Goal: Information Seeking & Learning: Learn about a topic

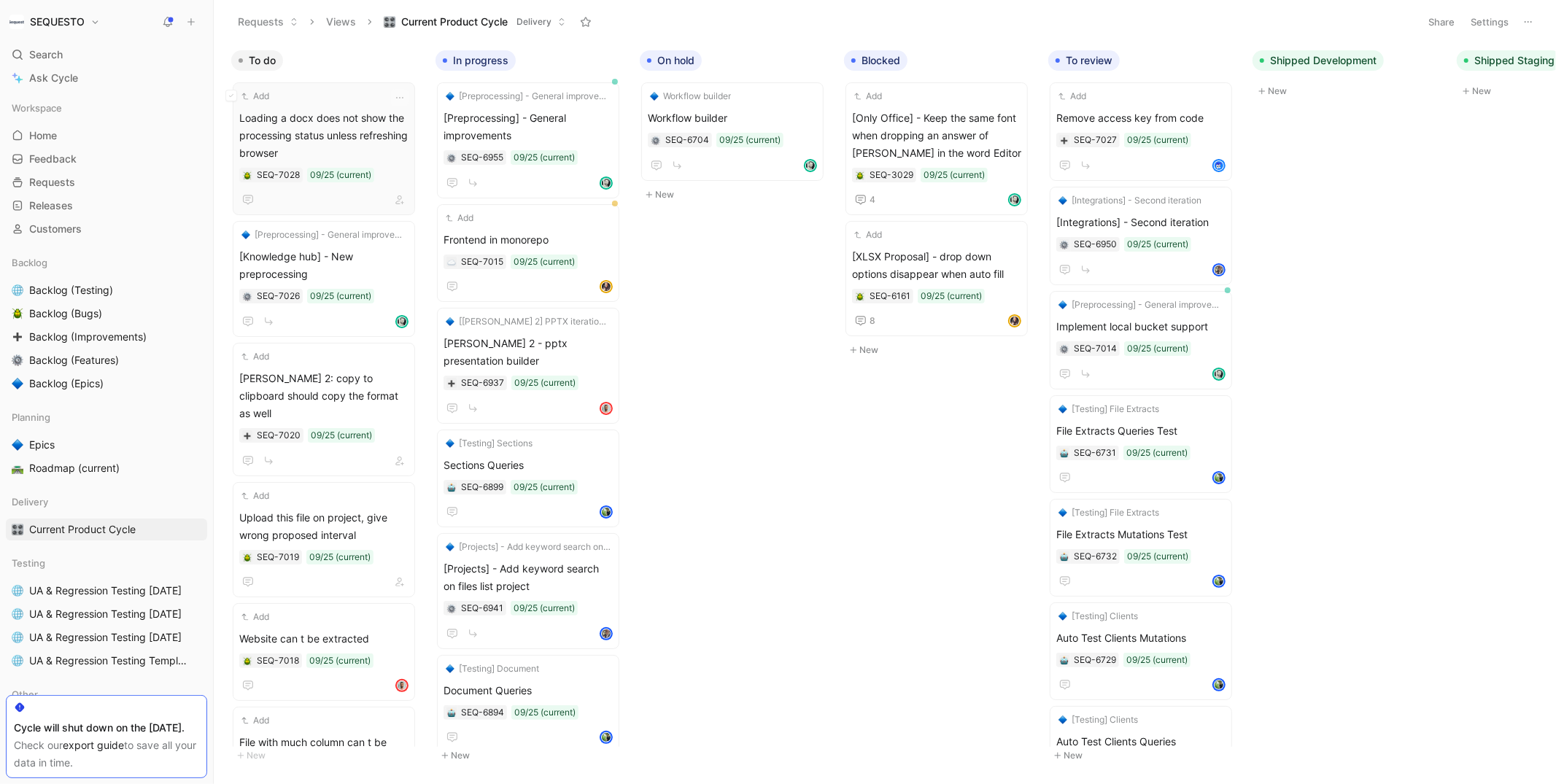
click at [356, 140] on span "Loading a docx does not show the processing status unless refreshing browser" at bounding box center [324, 135] width 170 height 53
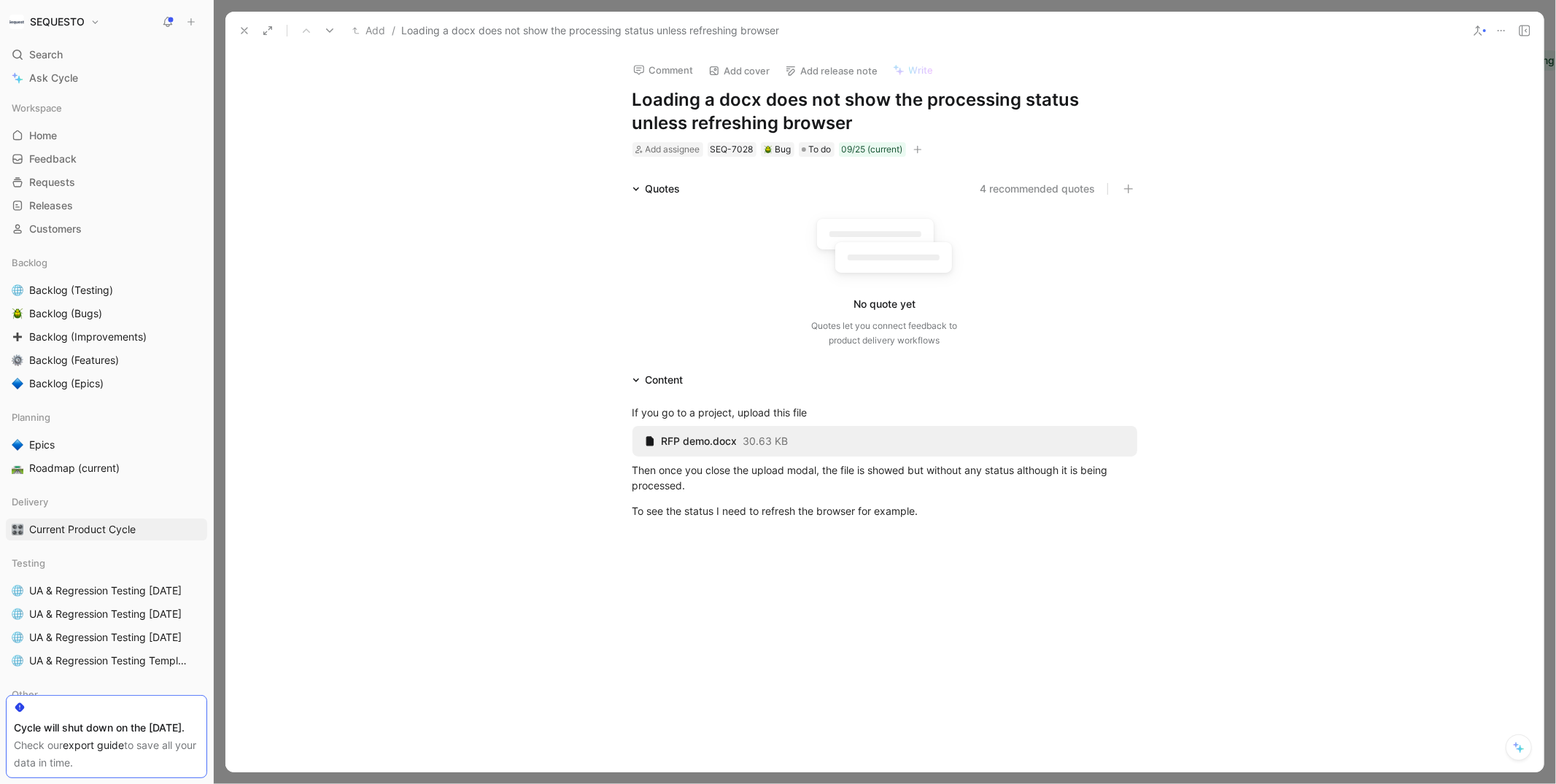
click at [724, 544] on div at bounding box center [884, 652] width 1318 height 236
click at [779, 603] on div at bounding box center [884, 677] width 1318 height 236
click at [237, 29] on button at bounding box center [244, 30] width 21 height 21
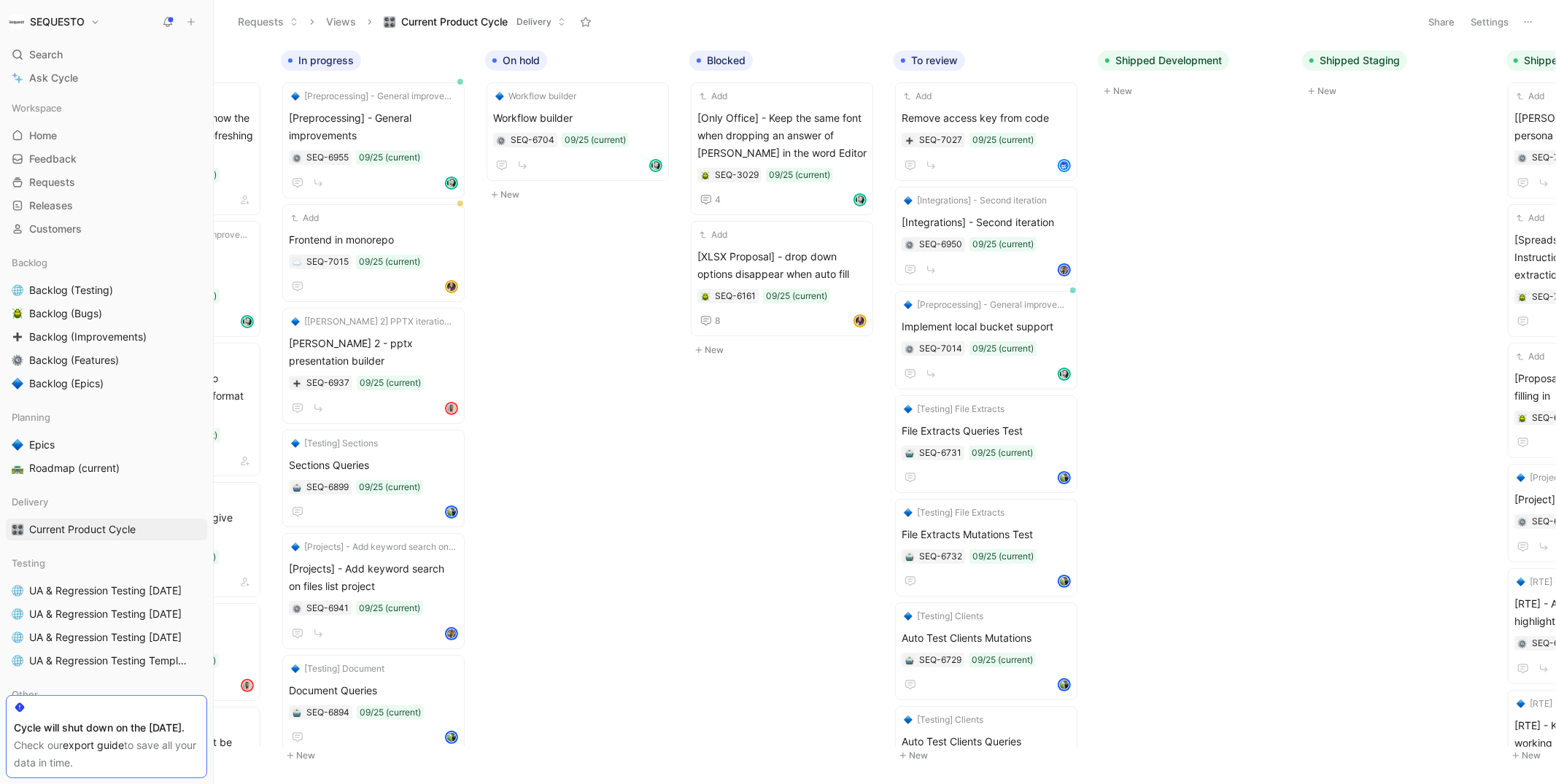
scroll to position [0, 519]
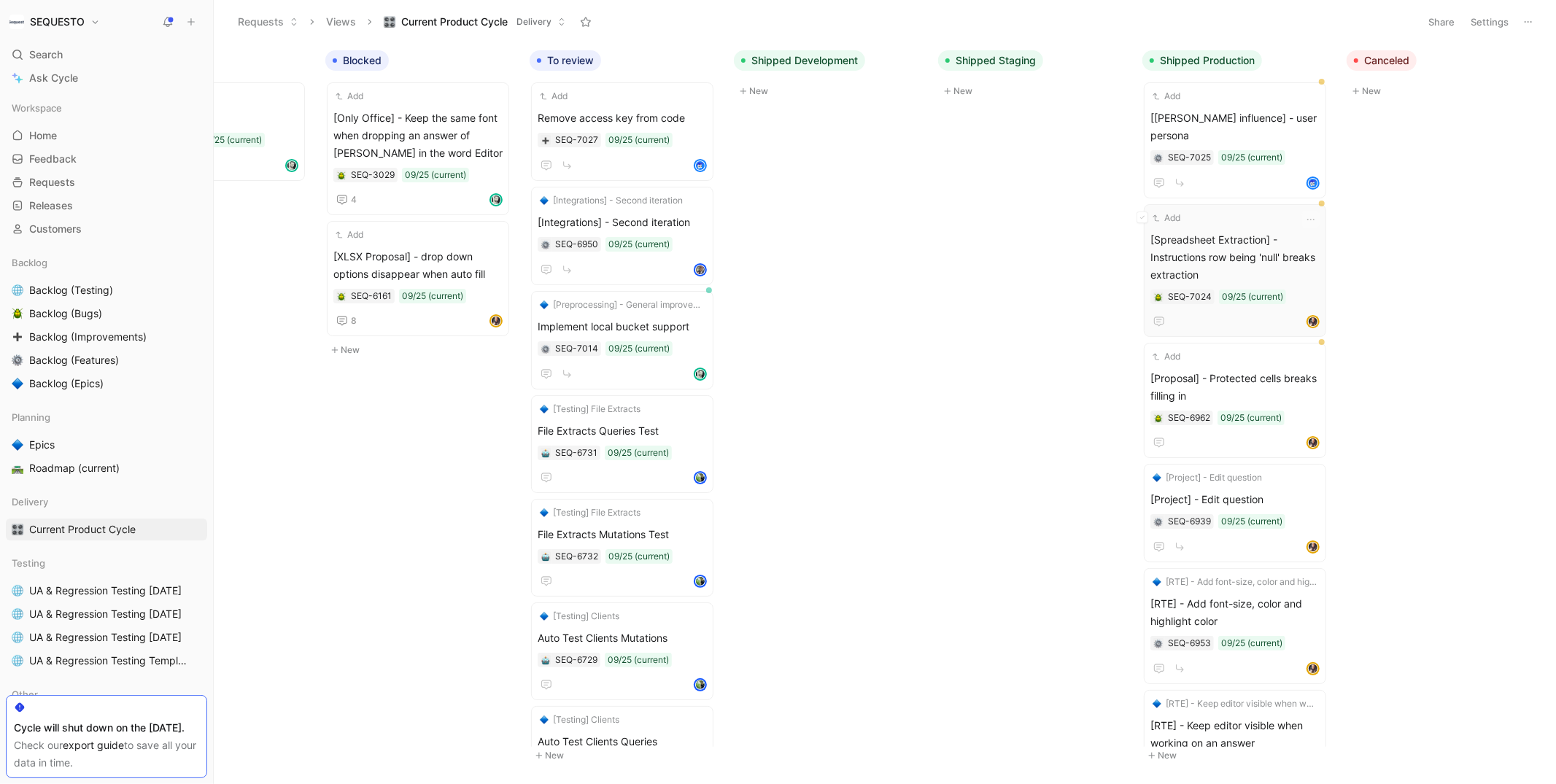
click at [1225, 240] on span "[Spreadsheet Extraction] - Instructions row being 'null' breaks extraction" at bounding box center [1235, 257] width 170 height 53
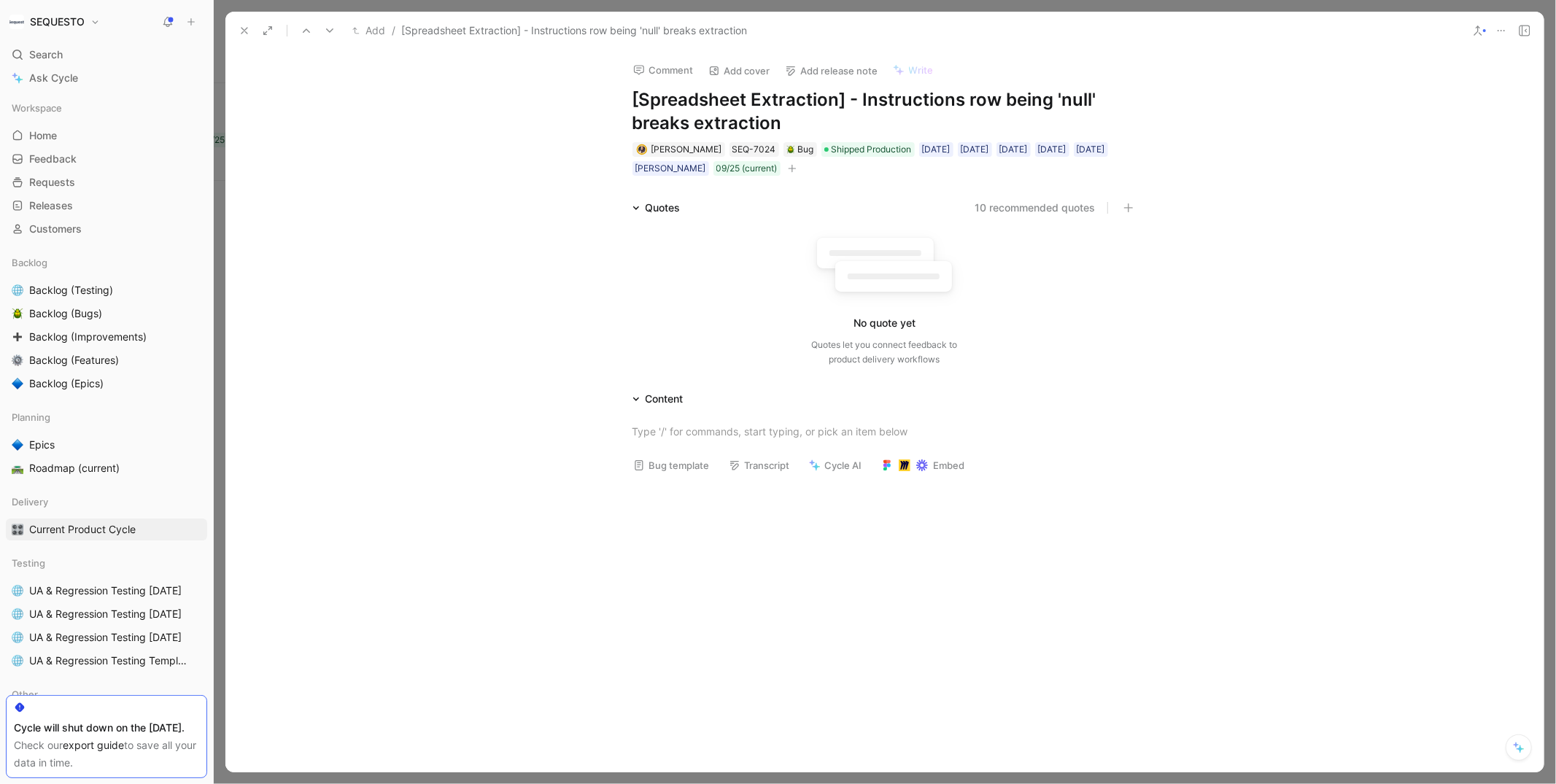
click at [240, 27] on icon at bounding box center [244, 30] width 12 height 12
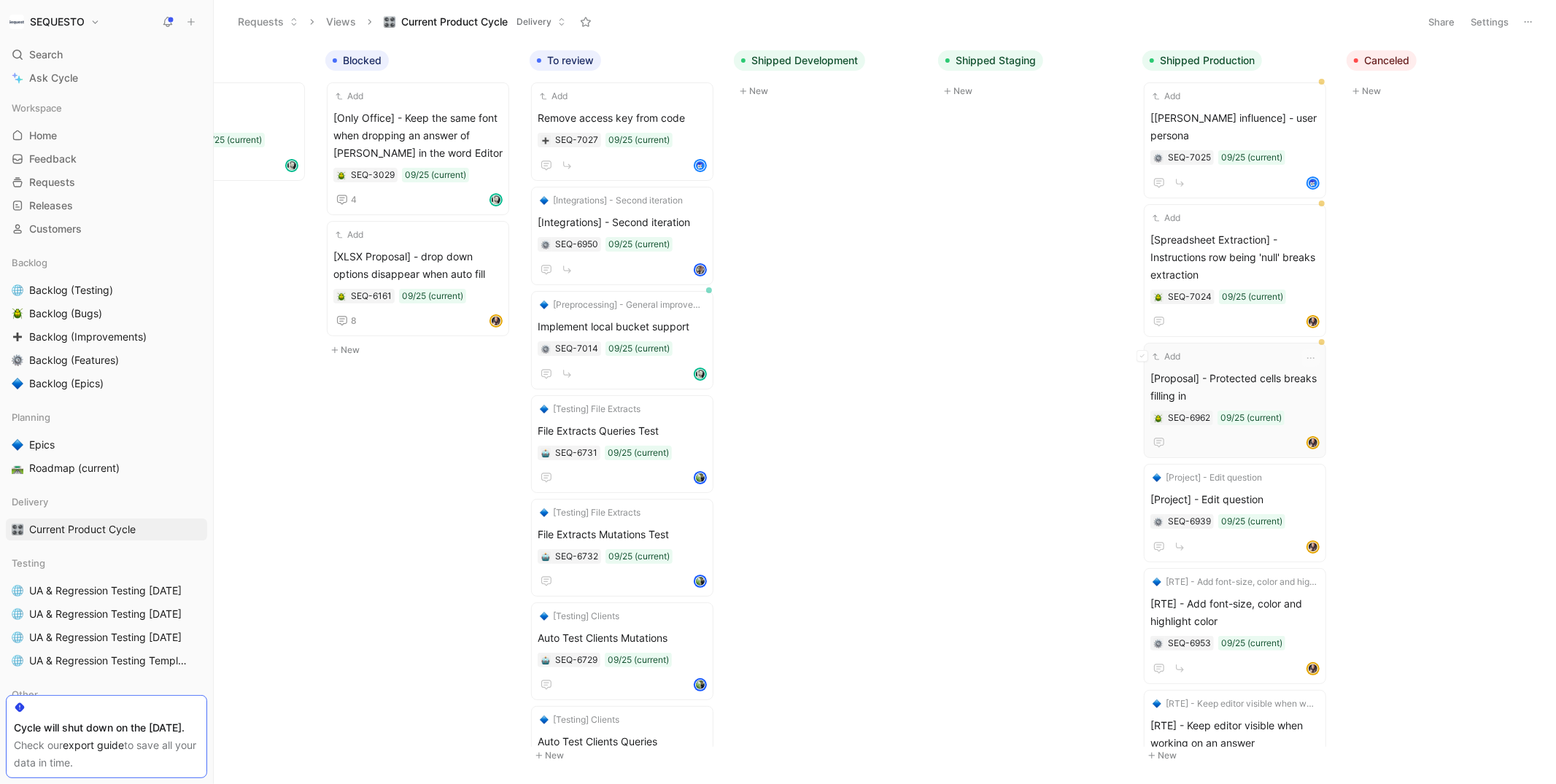
click at [1252, 370] on span "[Proposal] - Protected cells breaks filling in" at bounding box center [1235, 387] width 170 height 35
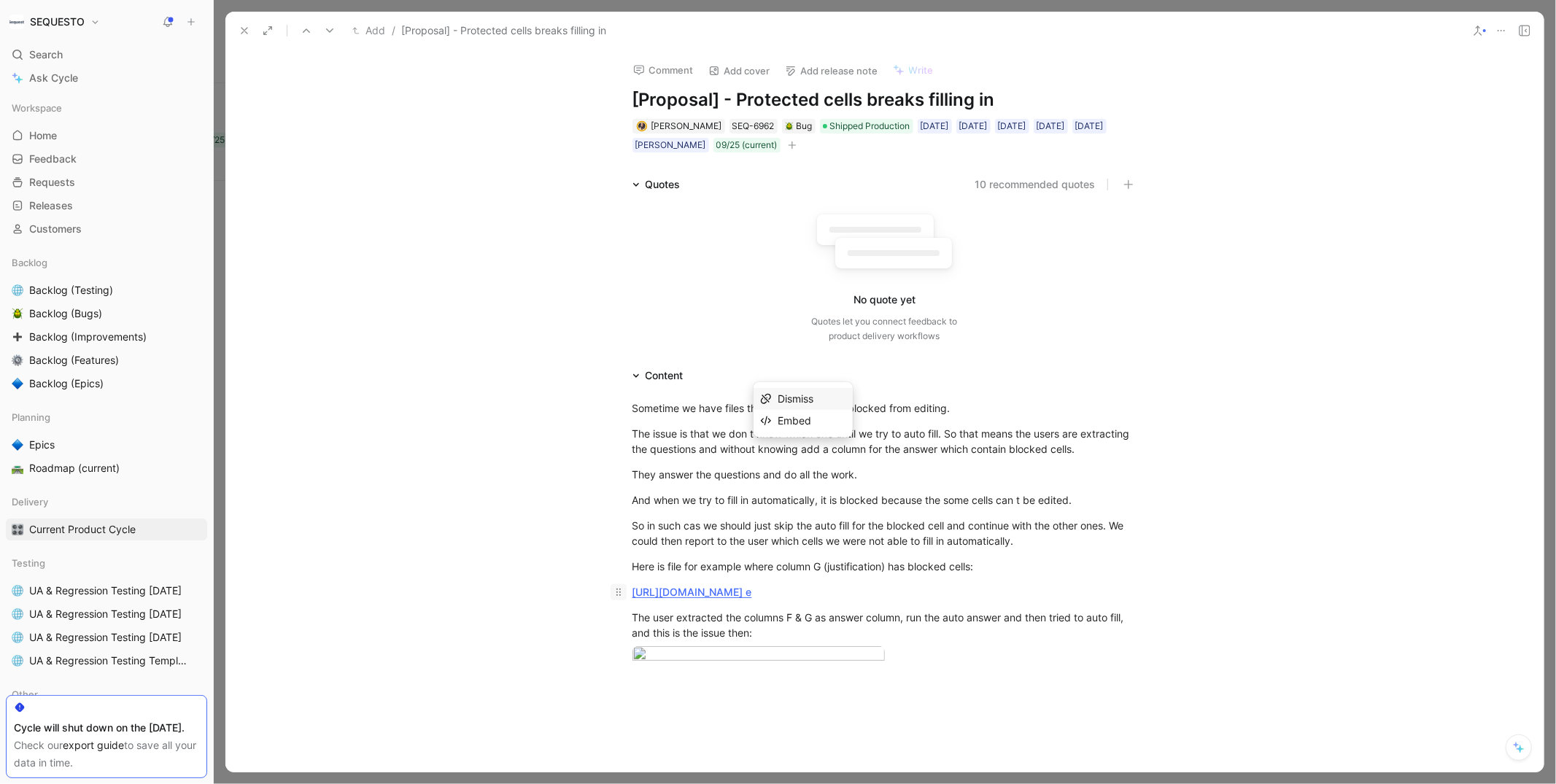
drag, startPoint x: 1003, startPoint y: 612, endPoint x: 625, endPoint y: 590, distance: 378.6
click at [625, 590] on p "[URL][DOMAIN_NAME] e" at bounding box center [885, 591] width 560 height 24
copy link "usp=drive_link&ouid=116835326906137398892&rtpof=true&sd=tru e"
click at [553, 461] on div "Sometime we have files that have some cells blocked from editing. The issue is …" at bounding box center [884, 544] width 1318 height 318
click at [572, 433] on div "Sometime we have files that have some cells blocked from editing. The issue is …" at bounding box center [884, 544] width 1318 height 318
